Goal: Transaction & Acquisition: Purchase product/service

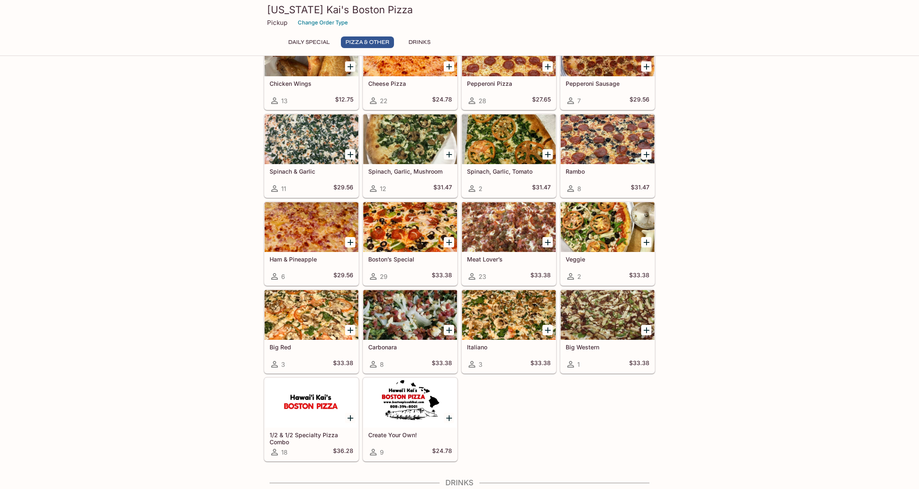
scroll to position [188, 0]
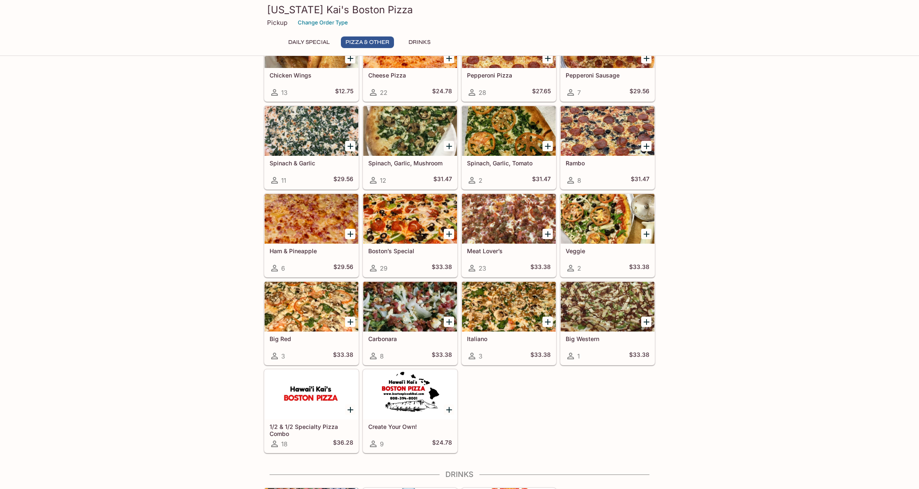
click at [448, 321] on icon "Add Carbonara" at bounding box center [449, 322] width 10 height 10
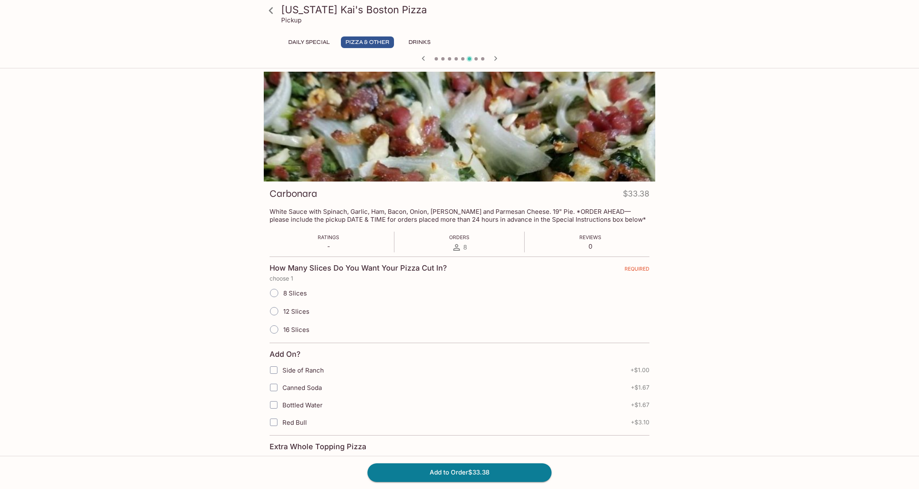
click at [273, 328] on input "16 Slices" at bounding box center [273, 329] width 17 height 17
radio input "true"
click at [479, 477] on button "Add to Order $33.38" at bounding box center [460, 473] width 184 height 18
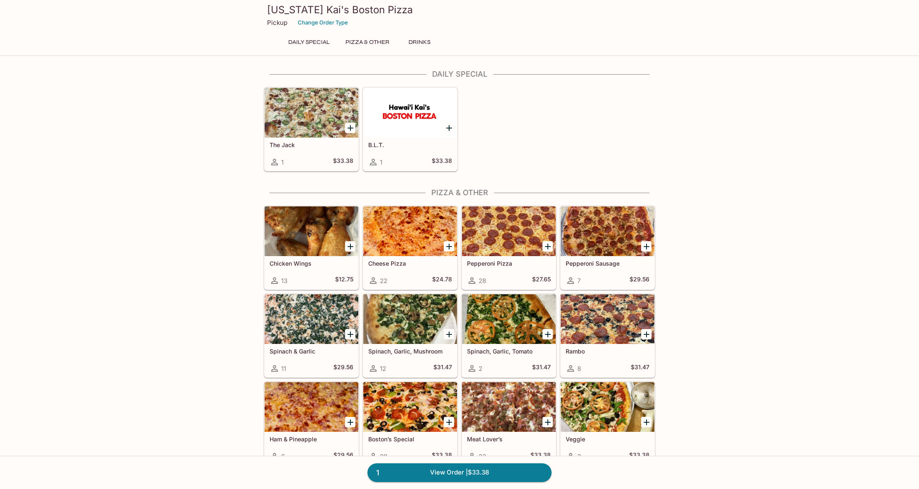
click at [547, 332] on icon "Add Spinach, Garlic, Tomato" at bounding box center [548, 335] width 10 height 10
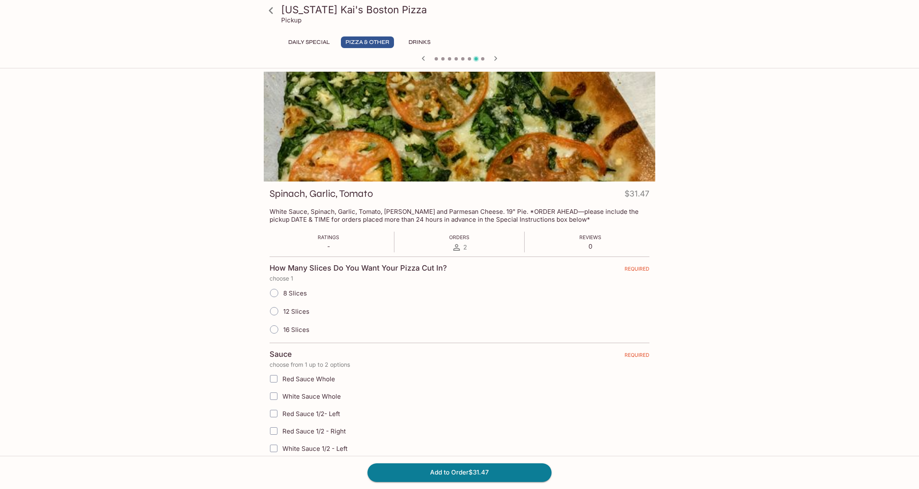
click at [305, 332] on span "16 Slices" at bounding box center [296, 330] width 26 height 8
click at [283, 332] on input "16 Slices" at bounding box center [273, 329] width 17 height 17
radio input "true"
click at [485, 470] on button "Add to Order $31.47" at bounding box center [460, 473] width 184 height 18
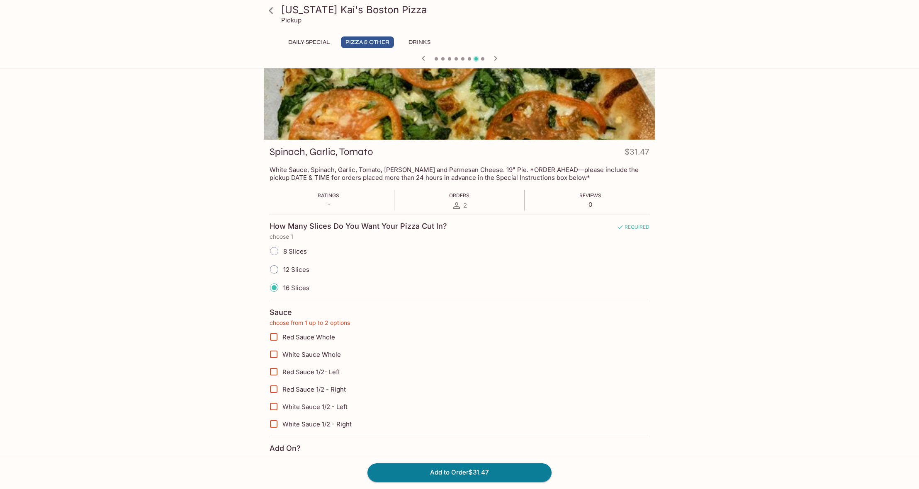
scroll to position [208, 0]
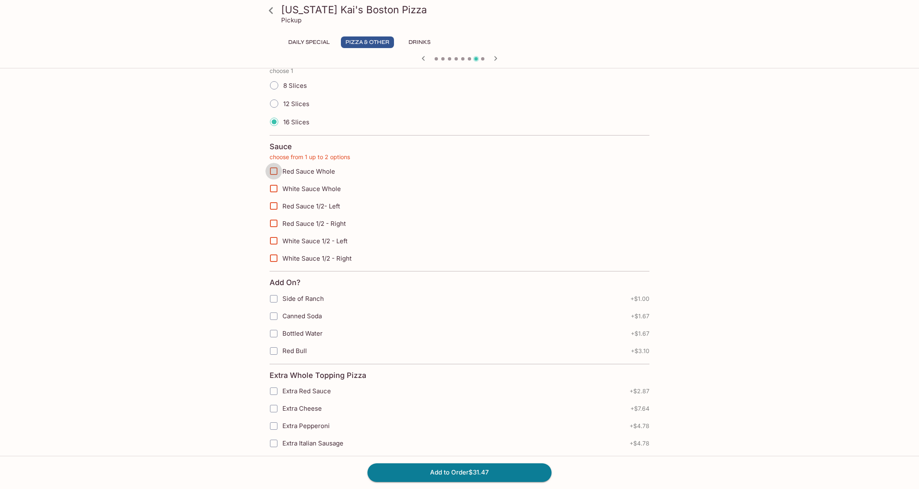
click at [272, 172] on input "Red Sauce Whole" at bounding box center [273, 171] width 17 height 17
checkbox input "true"
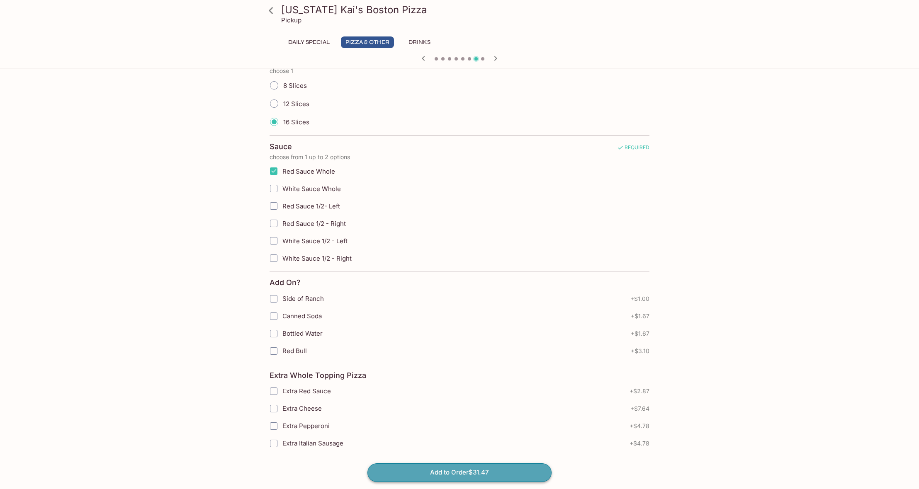
click at [475, 477] on button "Add to Order $31.47" at bounding box center [460, 473] width 184 height 18
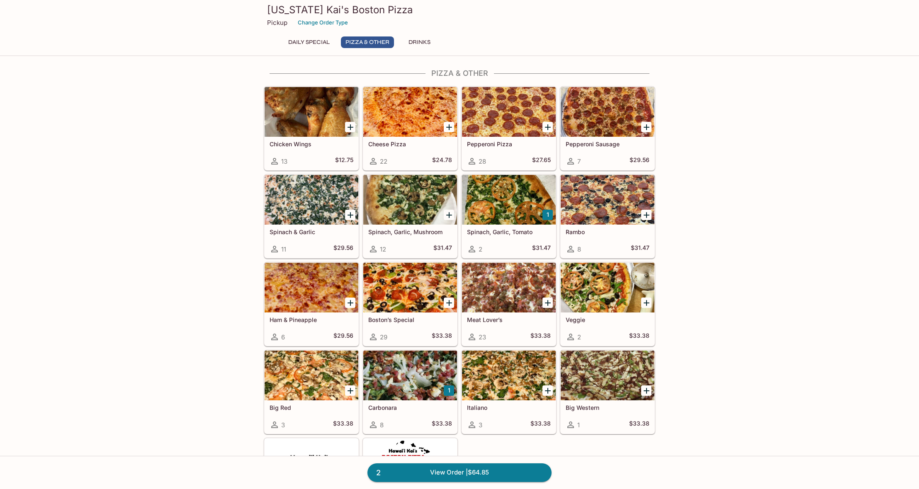
scroll to position [124, 0]
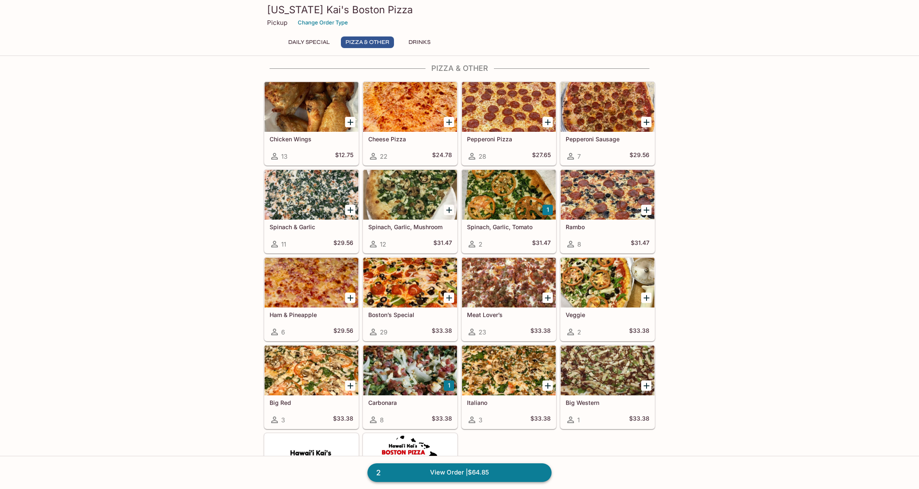
click at [518, 470] on link "2 View Order | $64.85" at bounding box center [460, 473] width 184 height 18
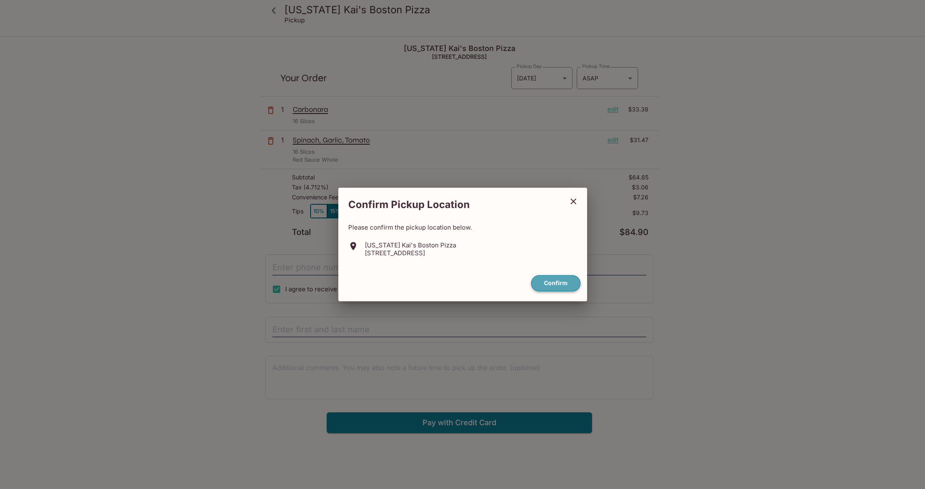
click at [555, 287] on button "Confirm" at bounding box center [555, 283] width 49 height 16
